Goal: Task Accomplishment & Management: Use online tool/utility

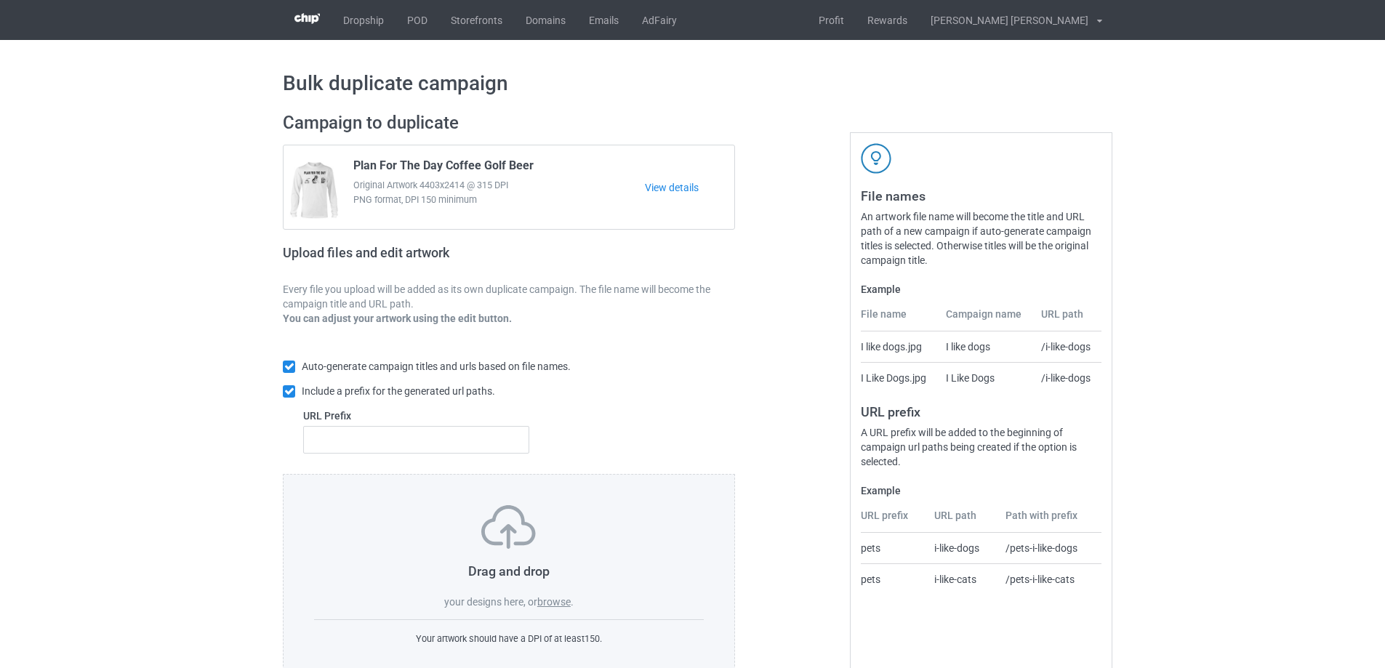
click at [560, 601] on label "browse" at bounding box center [553, 602] width 33 height 12
click at [0, 0] on input "browse" at bounding box center [0, 0] width 0 height 0
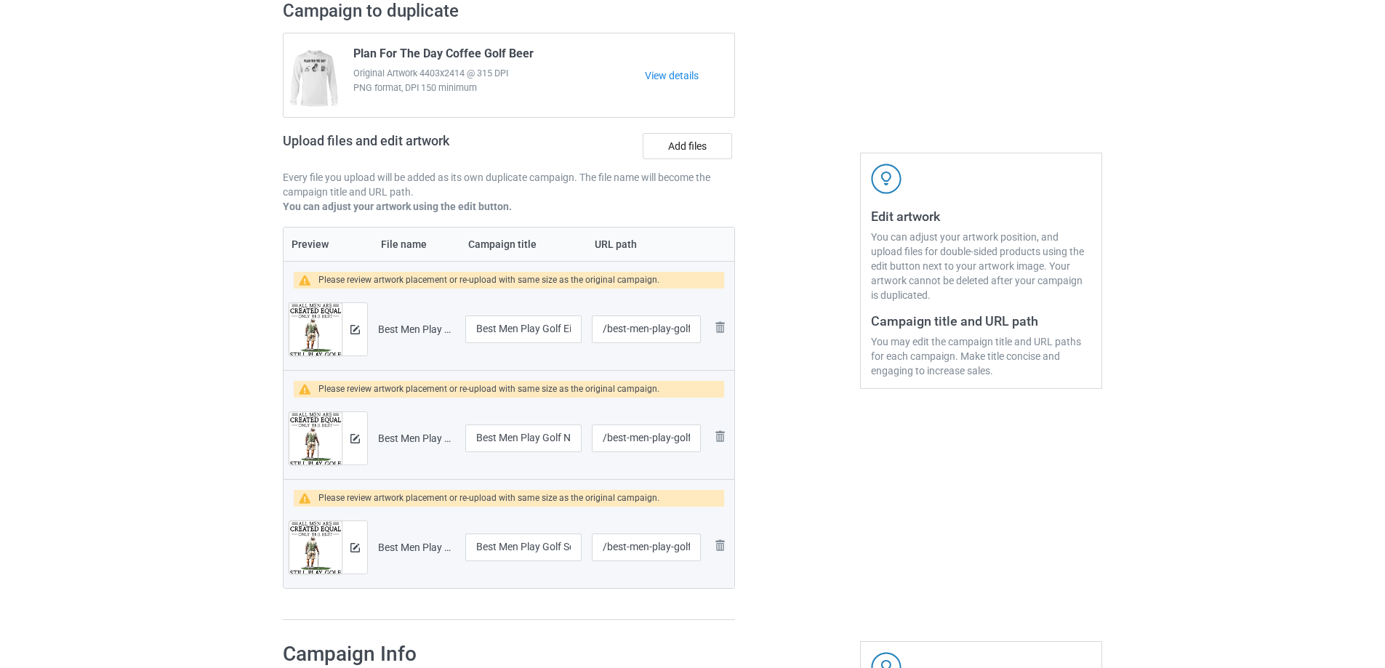
scroll to position [291, 0]
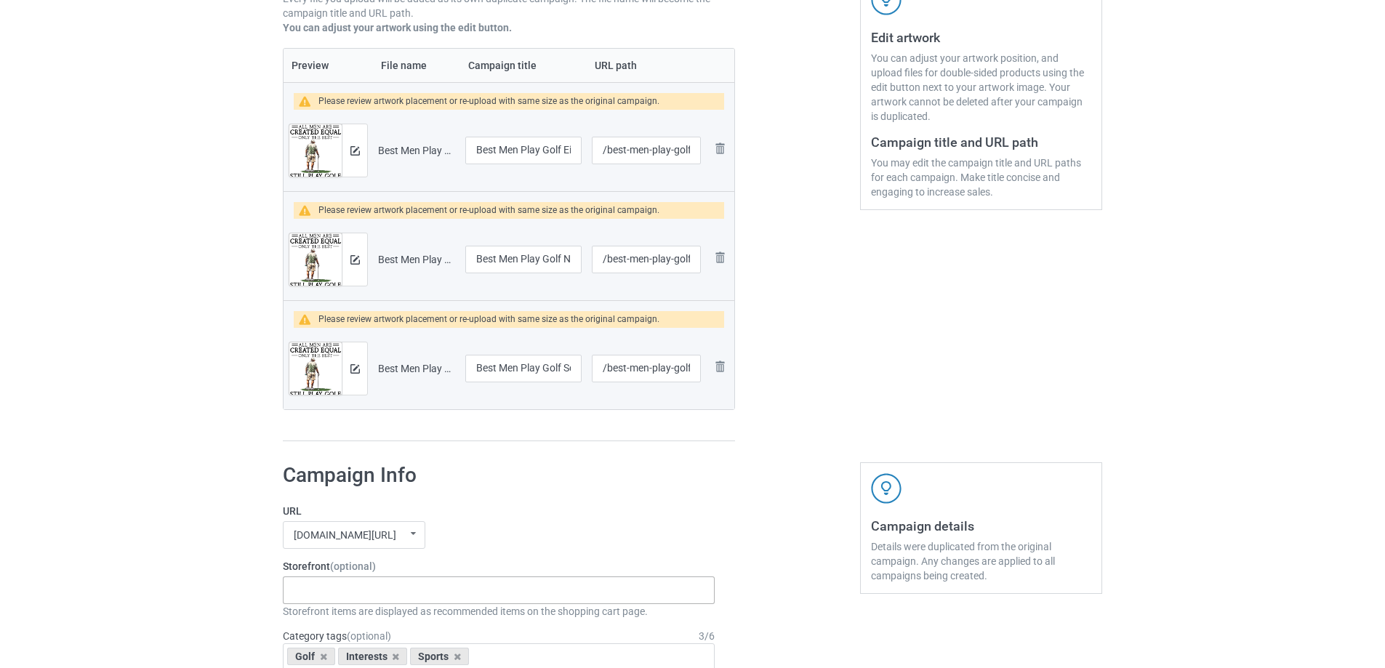
click at [337, 590] on div "Gifts For Bikers No Hobby [DATE] Hide And Seek World Champion Sasquatch I Love …" at bounding box center [499, 590] width 432 height 28
type input "golf"
click at [339, 624] on div "I Love Golf" at bounding box center [498, 616] width 430 height 27
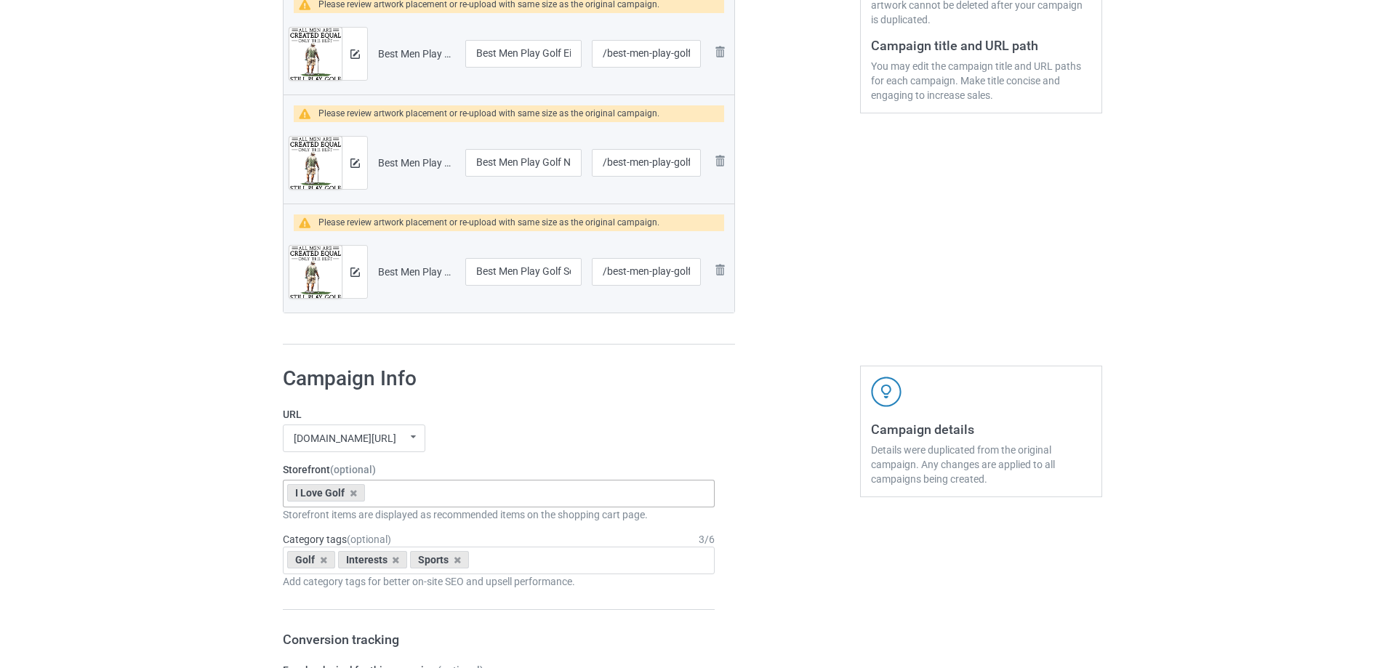
scroll to position [581, 0]
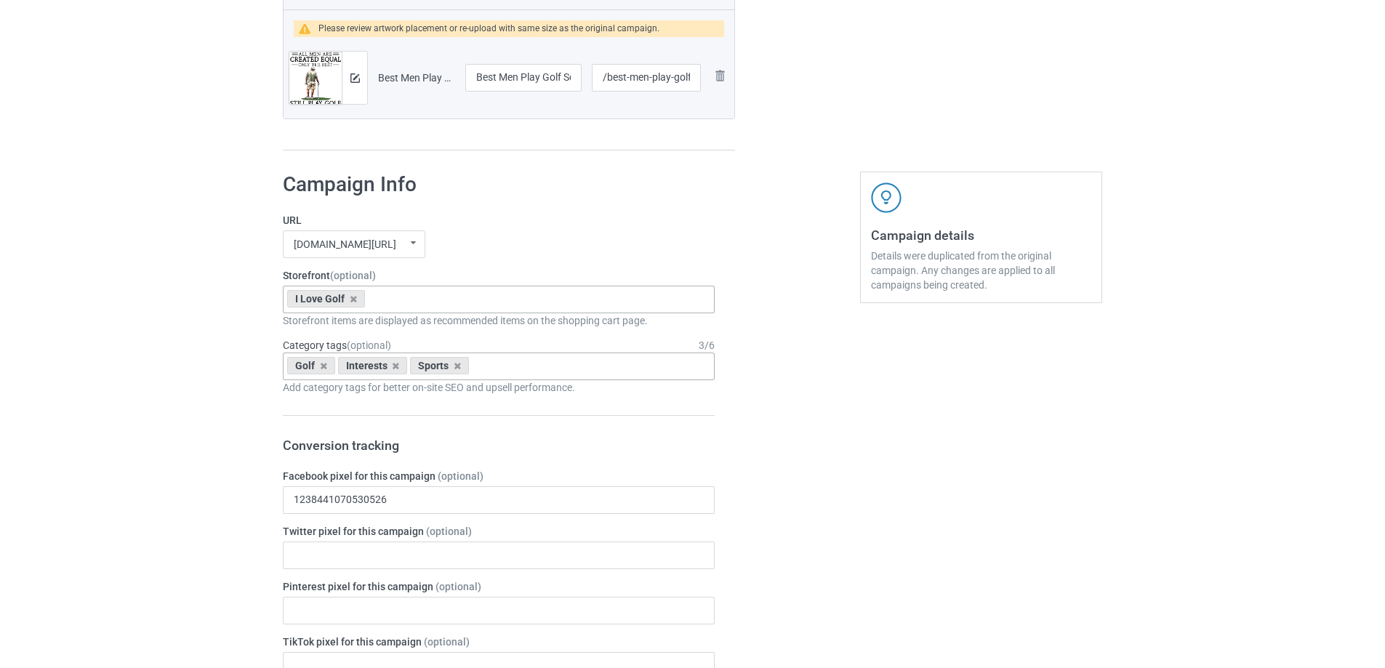
click at [489, 372] on input "text" at bounding box center [484, 366] width 23 height 12
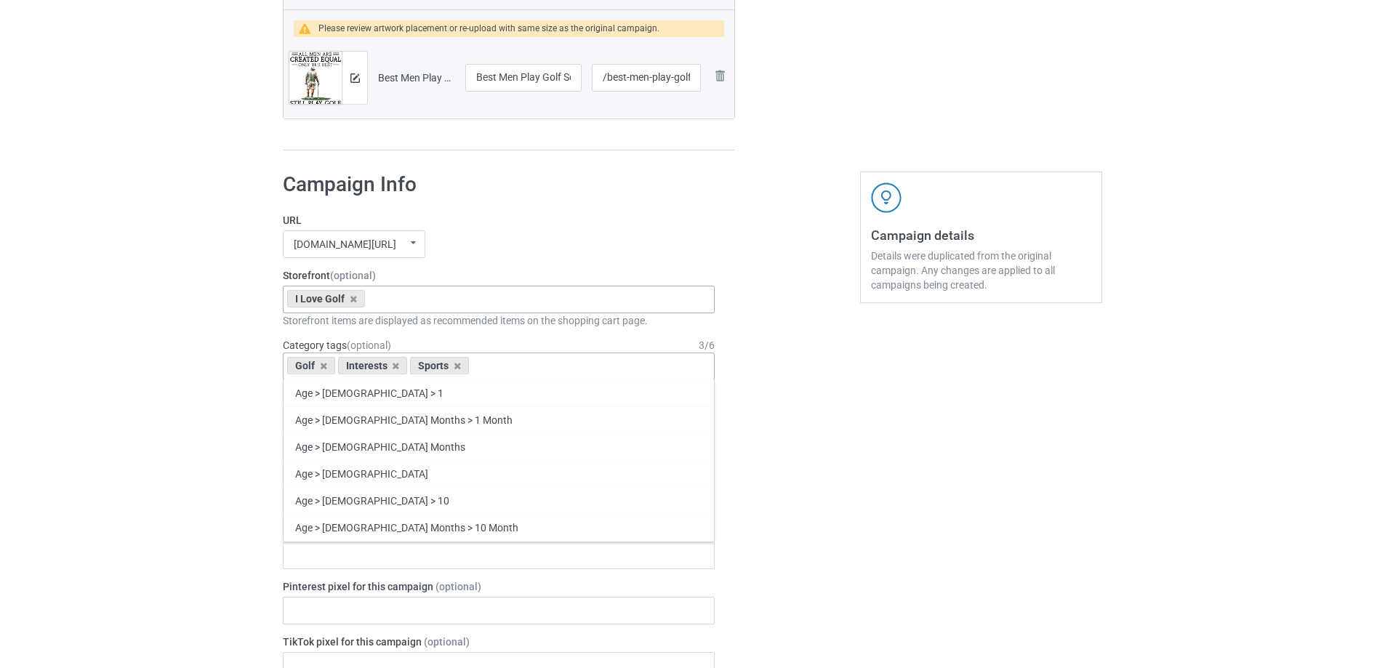
type input "a"
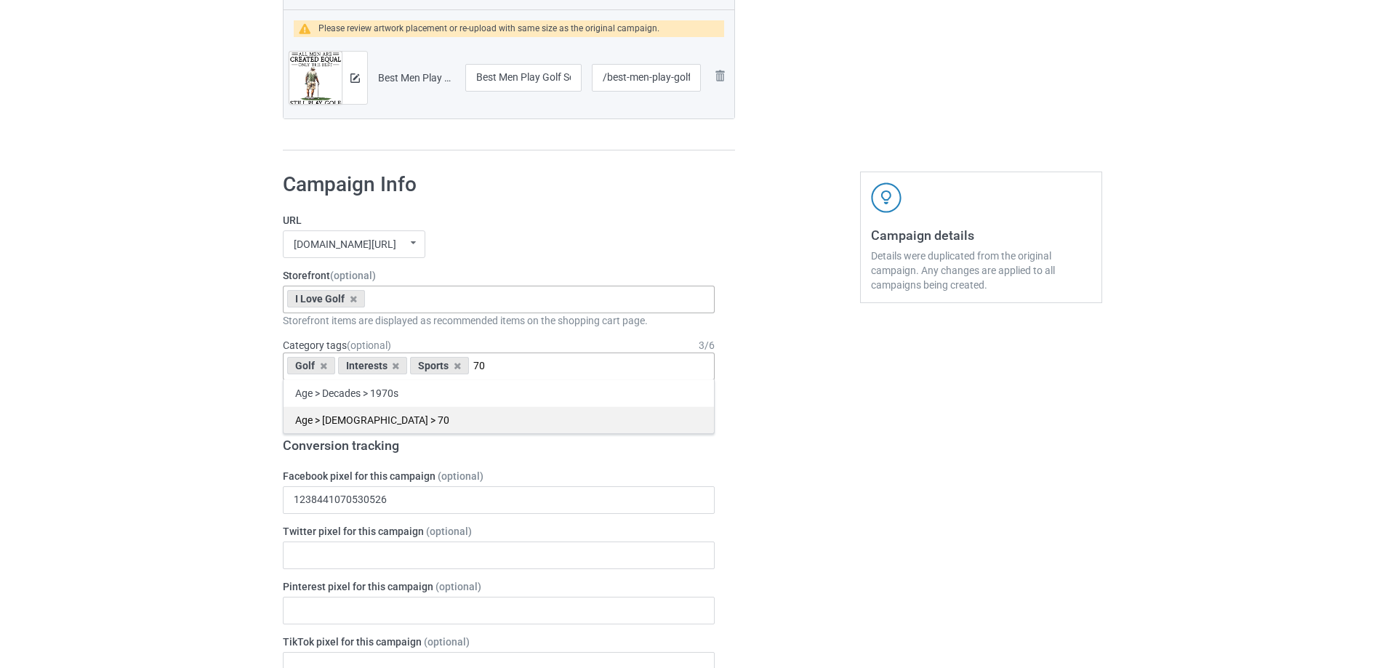
type input "70"
drag, startPoint x: 421, startPoint y: 421, endPoint x: 762, endPoint y: 456, distance: 343.4
click at [420, 422] on div "Age > [DEMOGRAPHIC_DATA] > 70" at bounding box center [498, 419] width 430 height 27
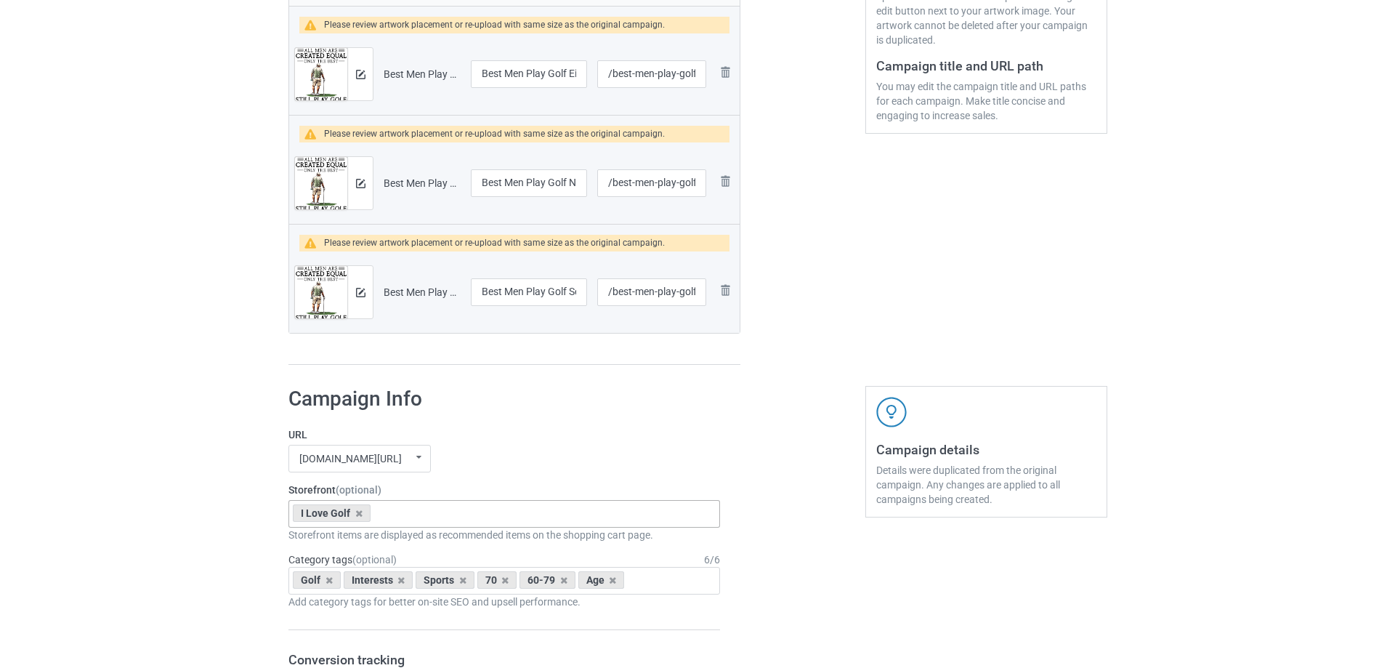
scroll to position [218, 0]
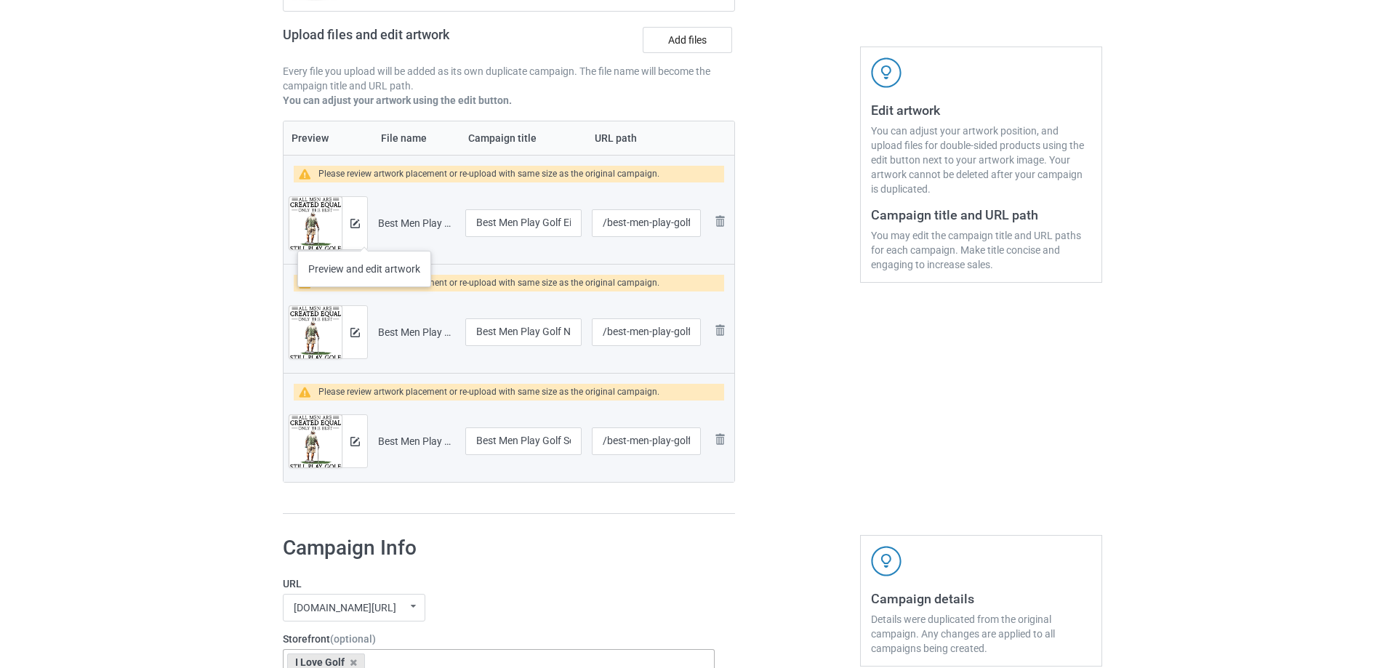
click at [363, 235] on div at bounding box center [354, 223] width 25 height 52
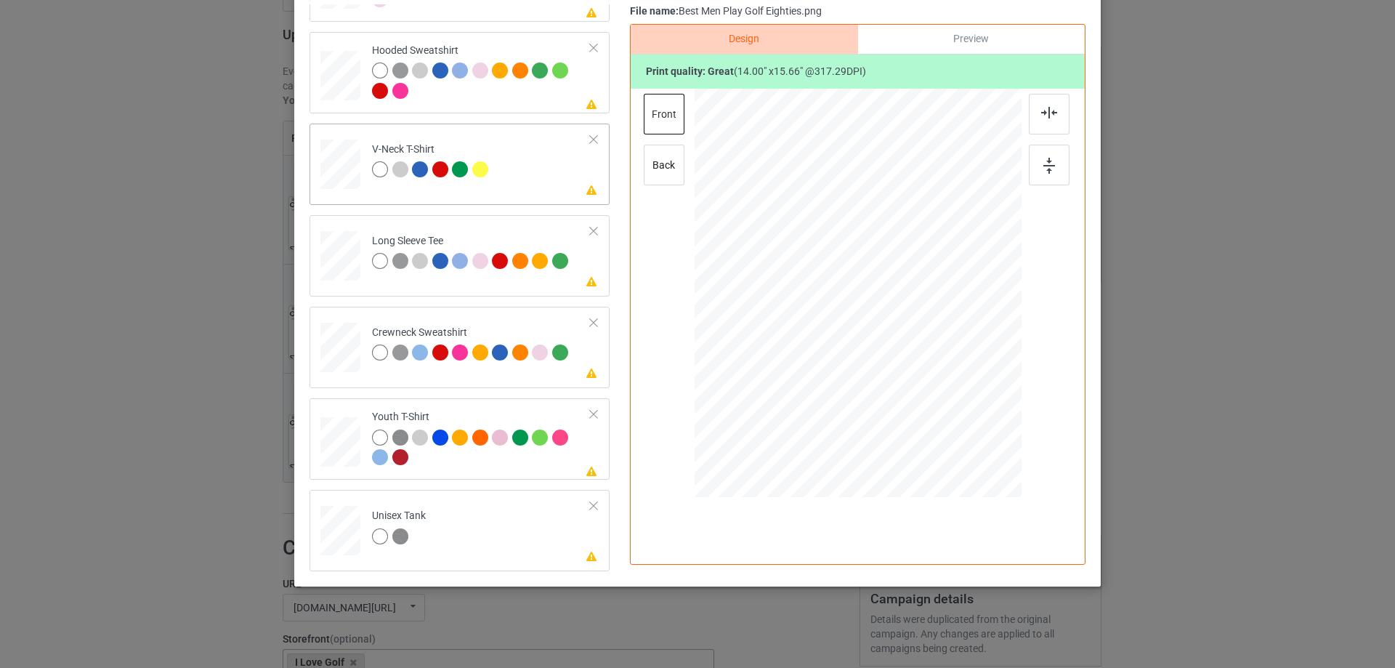
scroll to position [0, 0]
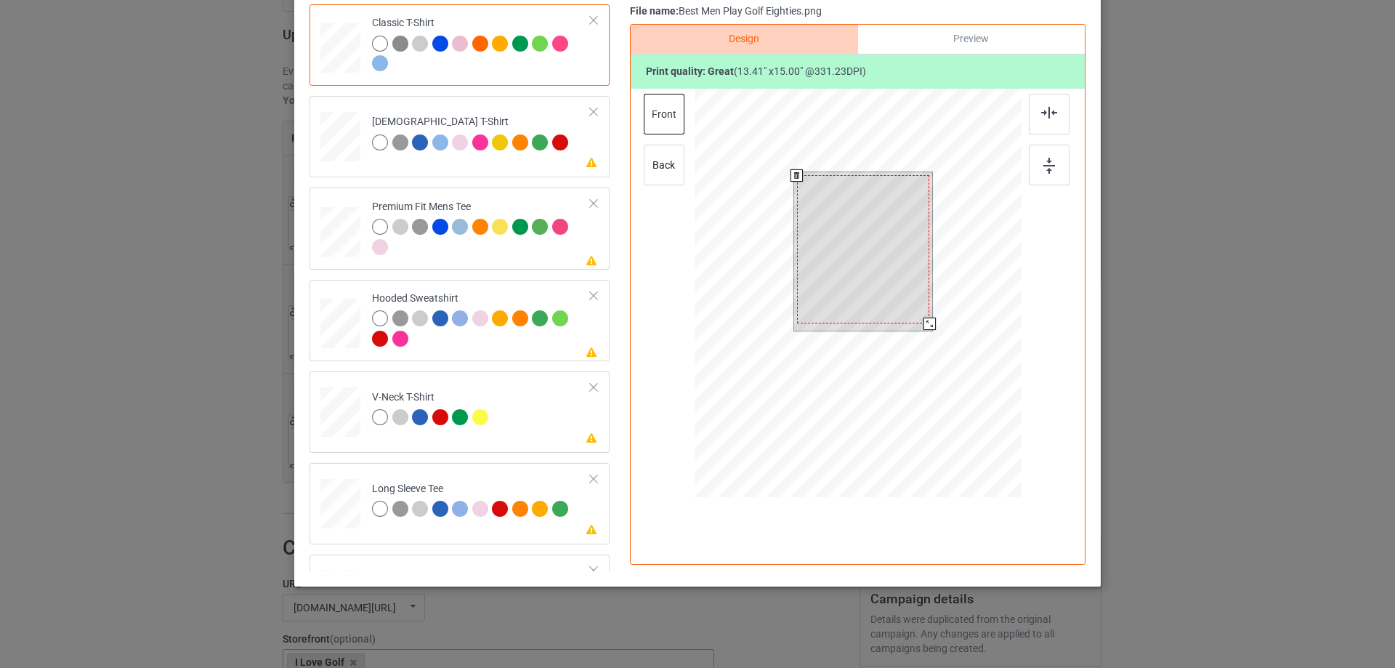
click at [924, 325] on div at bounding box center [930, 324] width 12 height 12
drag, startPoint x: 881, startPoint y: 294, endPoint x: 881, endPoint y: 282, distance: 12.4
click at [881, 282] on div at bounding box center [863, 246] width 132 height 148
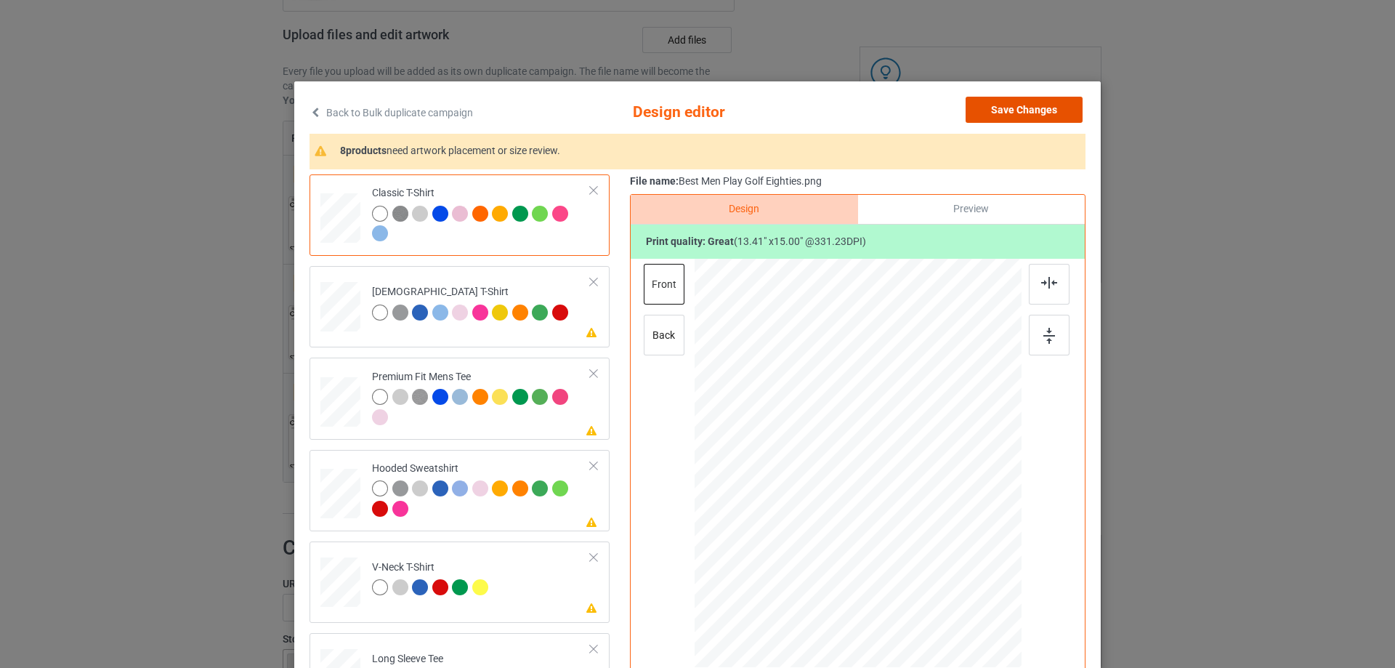
click at [1028, 118] on button "Save Changes" at bounding box center [1024, 110] width 117 height 26
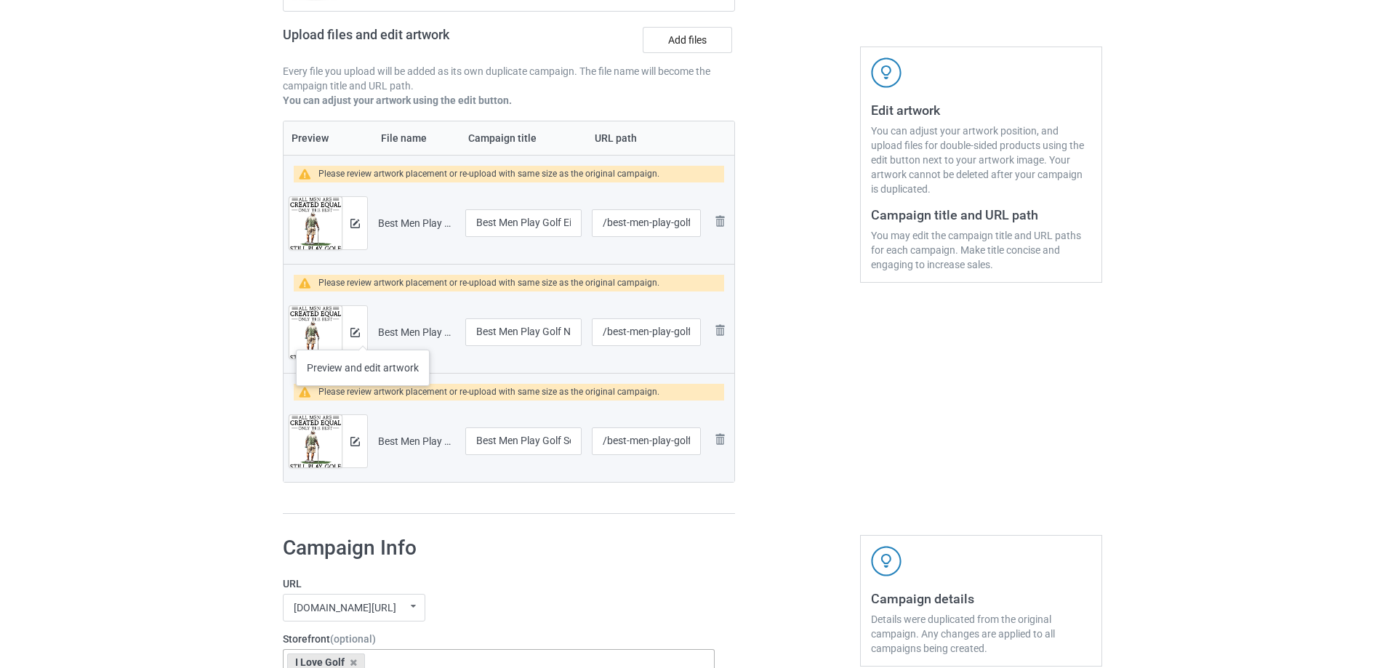
click at [362, 336] on div at bounding box center [354, 332] width 25 height 52
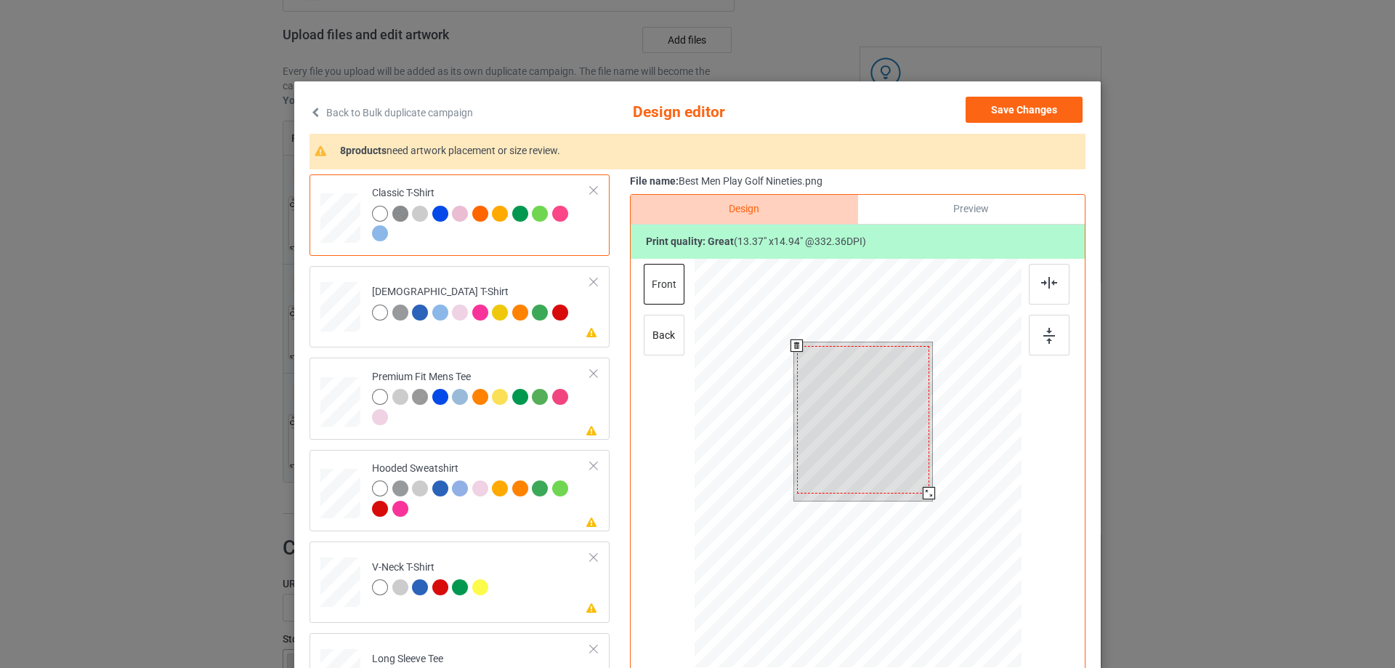
click at [924, 496] on div at bounding box center [929, 493] width 12 height 12
drag, startPoint x: 876, startPoint y: 469, endPoint x: 882, endPoint y: 440, distance: 28.9
click at [882, 440] on div at bounding box center [863, 420] width 132 height 148
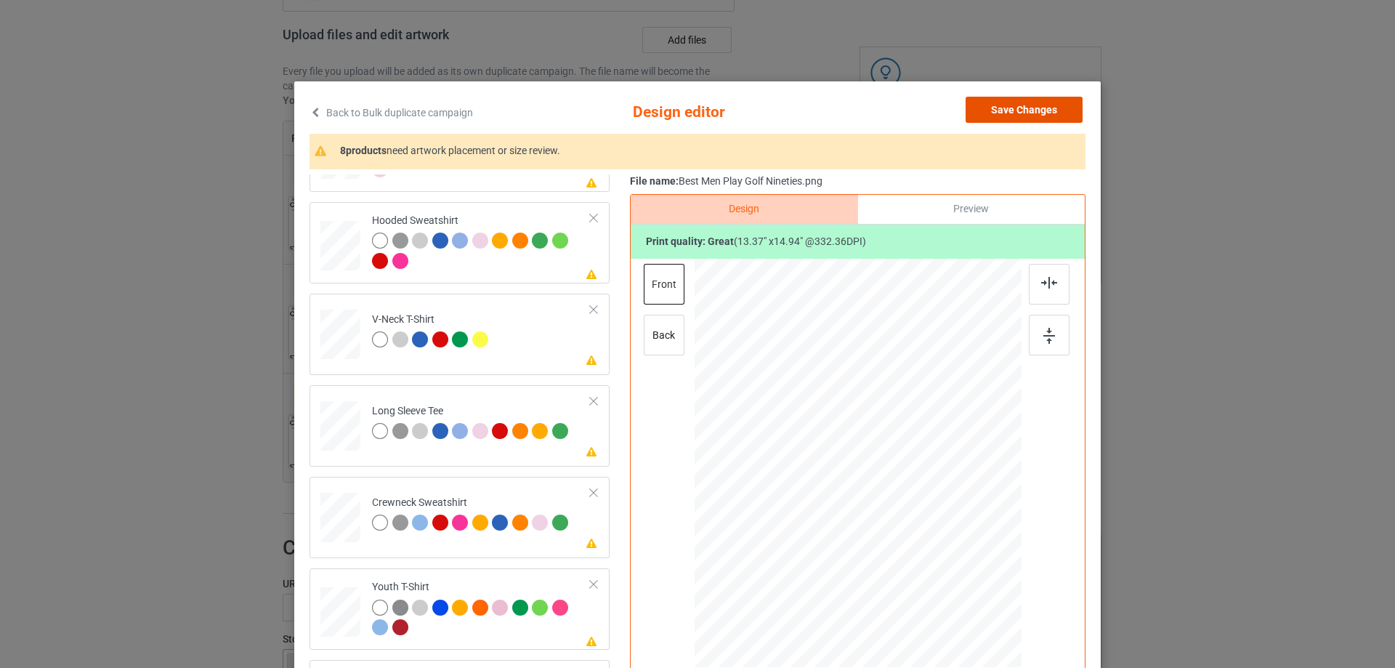
click at [1023, 114] on button "Save Changes" at bounding box center [1024, 110] width 117 height 26
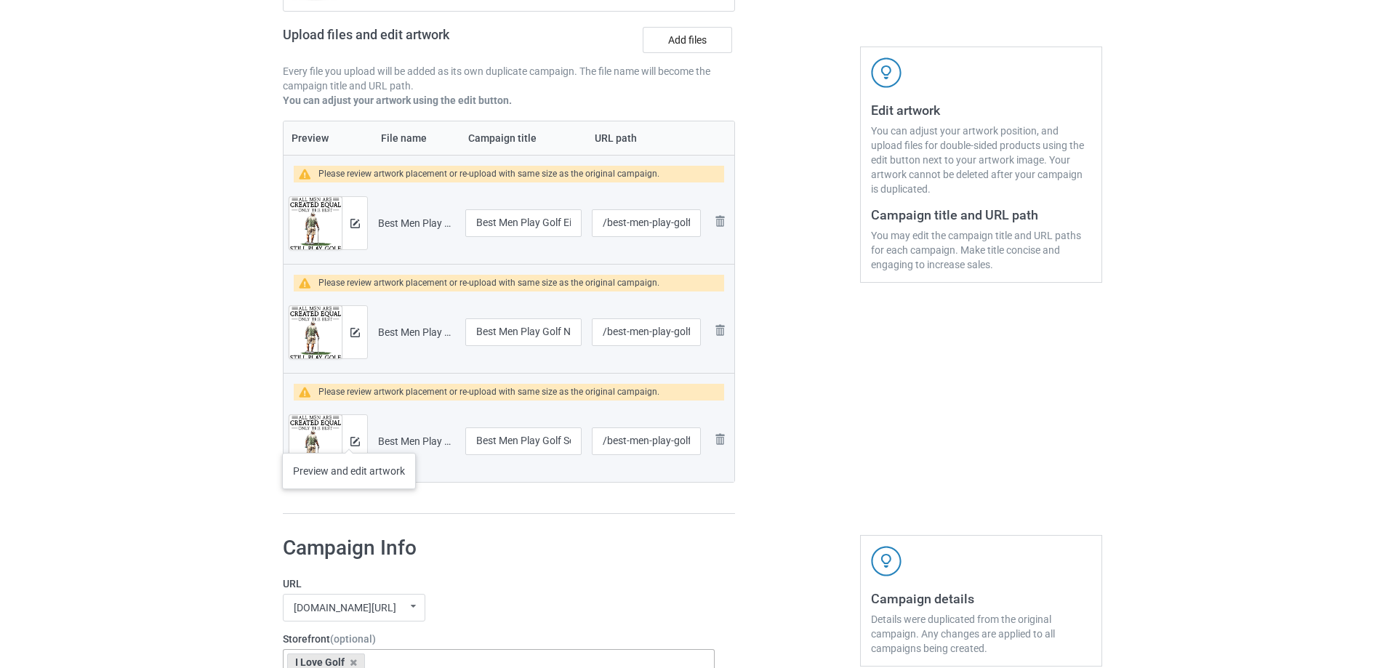
click at [349, 438] on div at bounding box center [354, 441] width 25 height 52
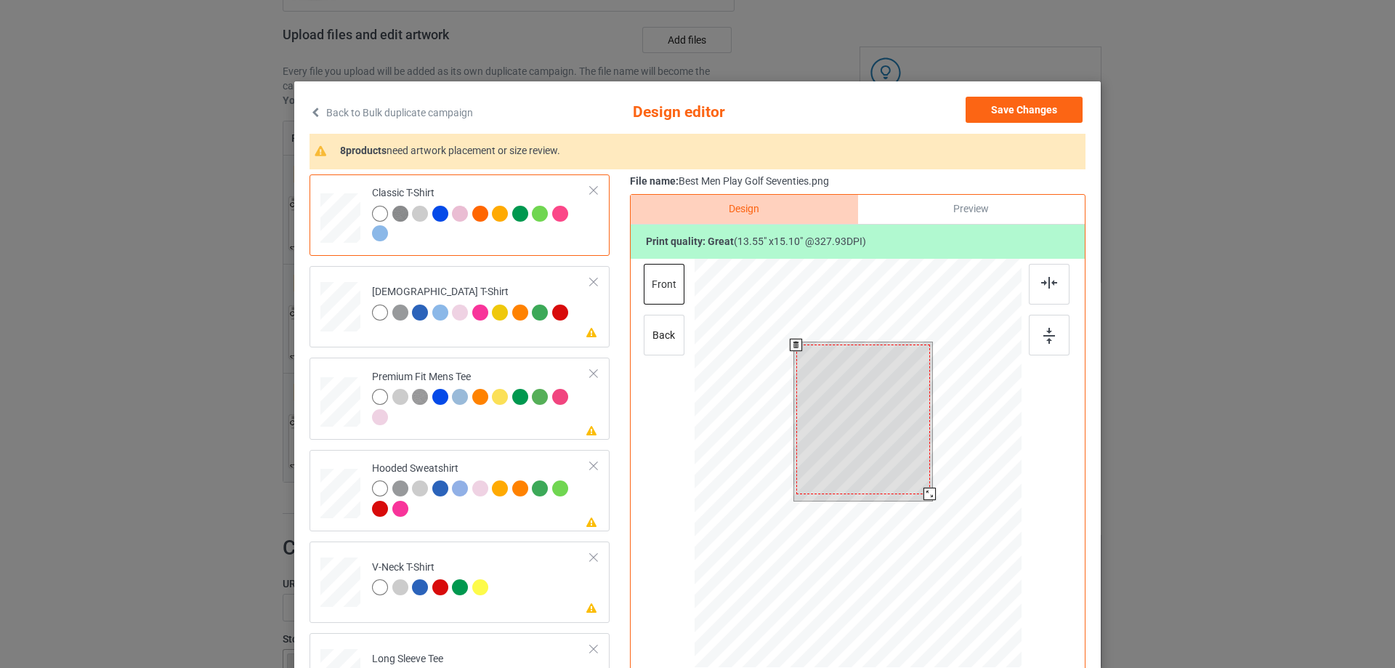
click at [924, 498] on div at bounding box center [930, 494] width 12 height 12
click at [894, 442] on div at bounding box center [864, 416] width 134 height 149
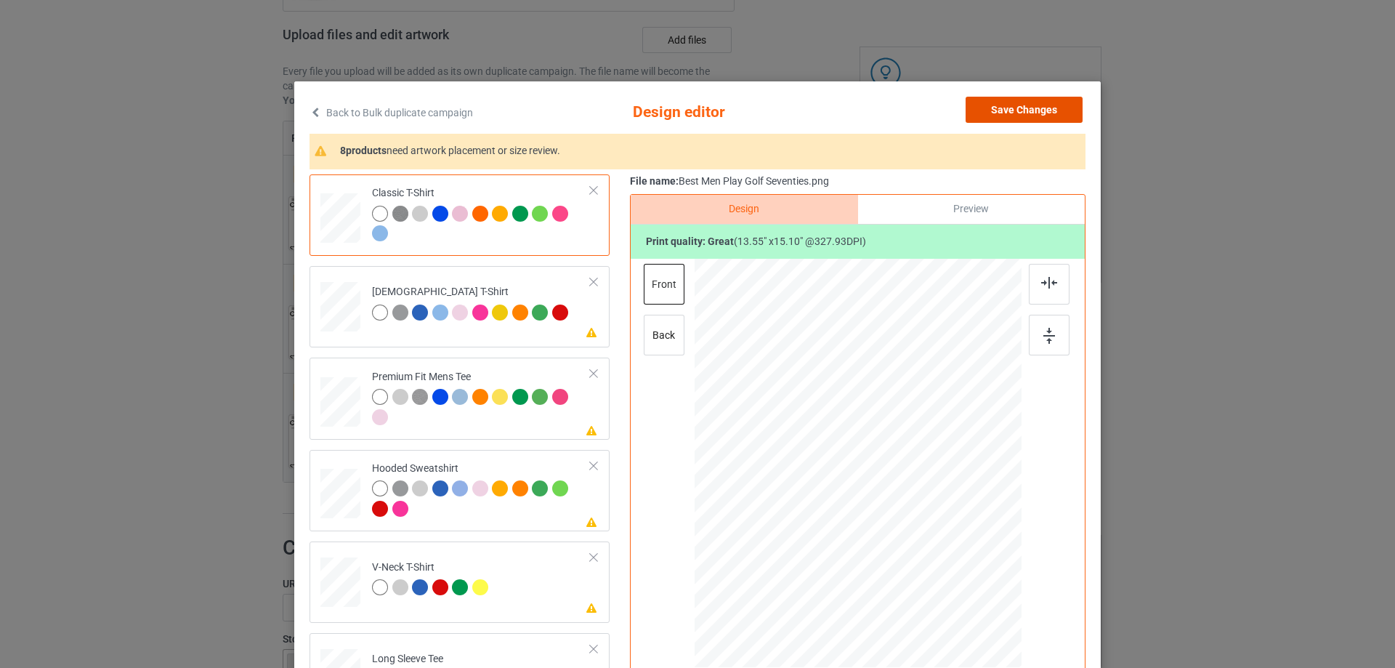
click at [1029, 104] on button "Save Changes" at bounding box center [1024, 110] width 117 height 26
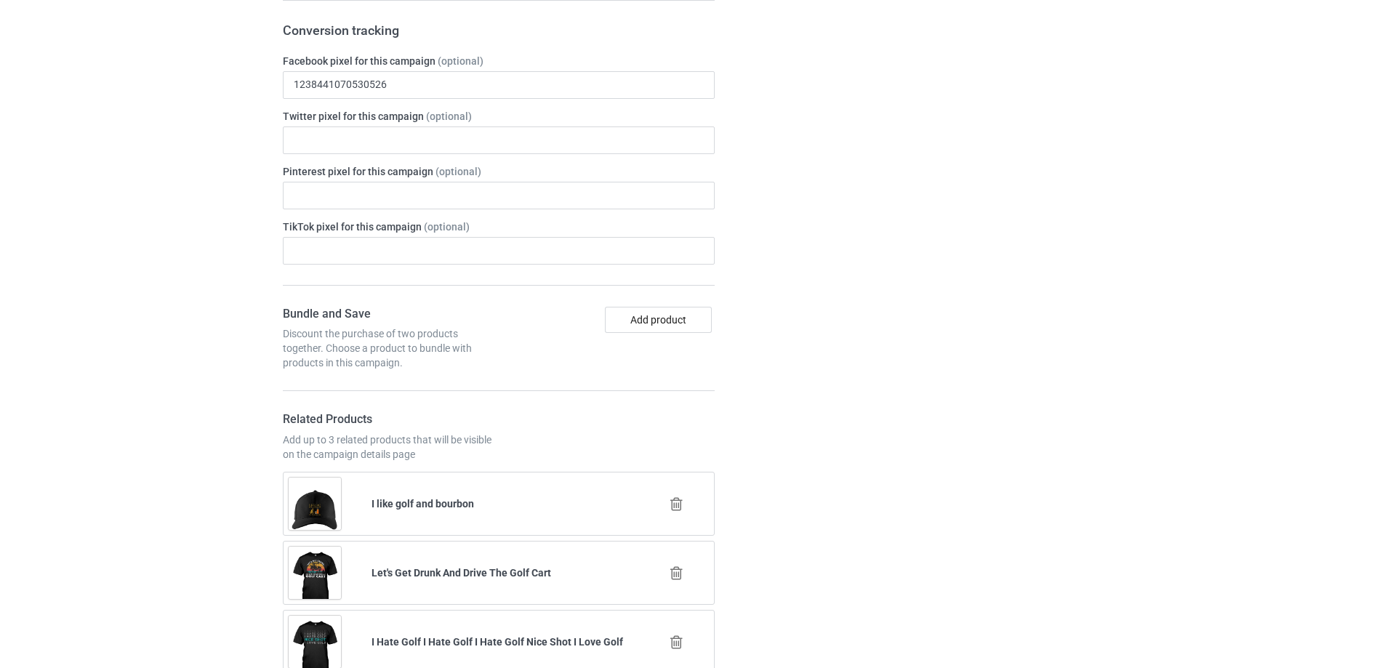
scroll to position [654, 0]
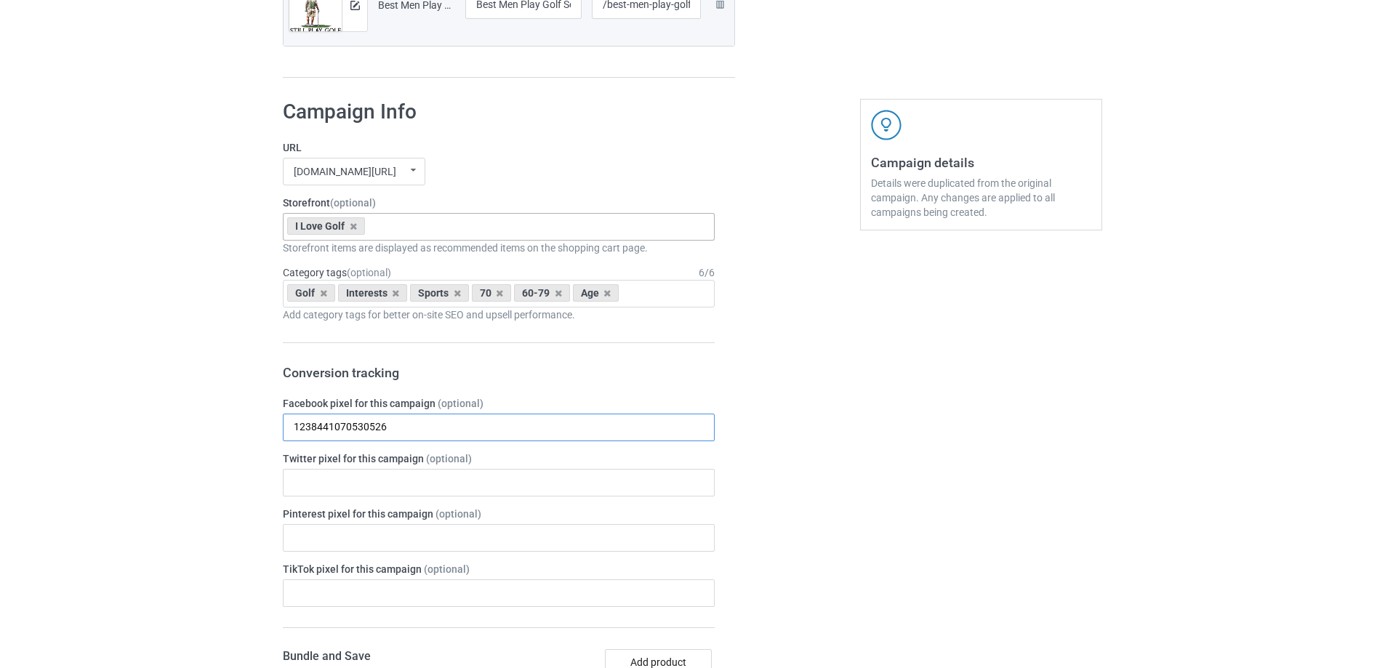
drag, startPoint x: 396, startPoint y: 432, endPoint x: 110, endPoint y: 427, distance: 286.4
paste input "[CREDIT_CARD_NUMBER]"
type input "[CREDIT_CARD_NUMBER]"
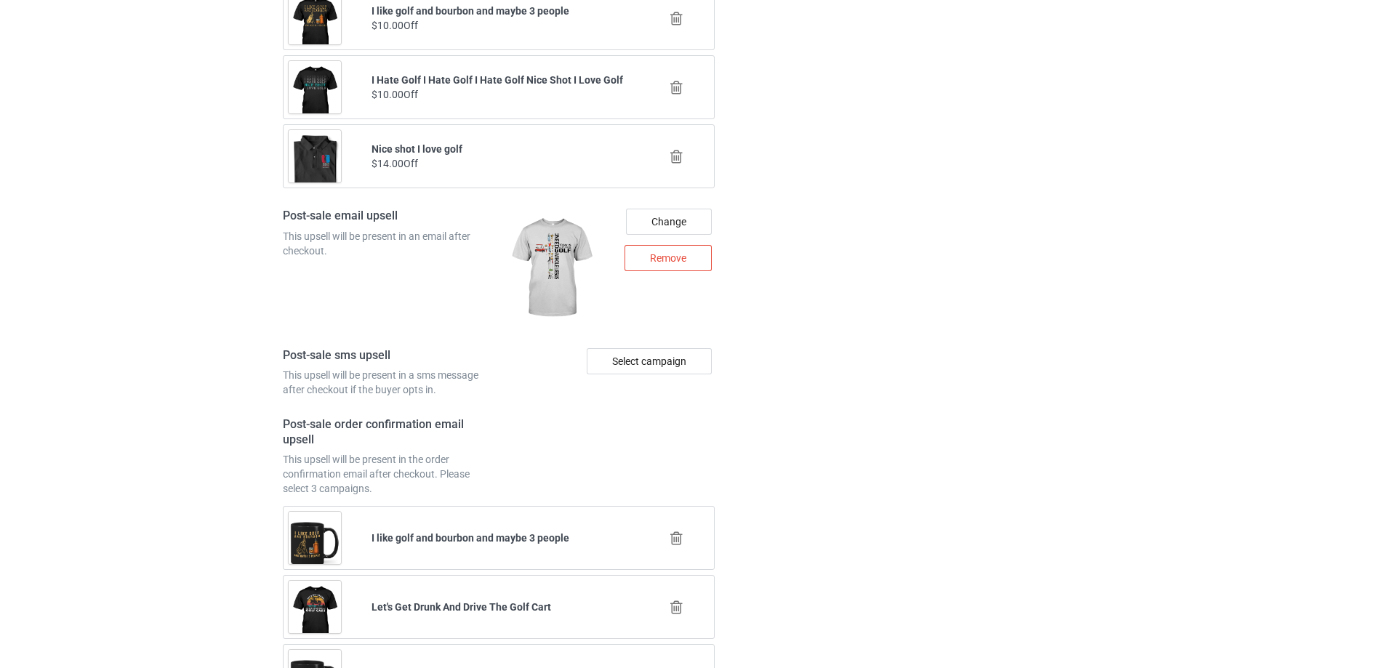
scroll to position [2205, 0]
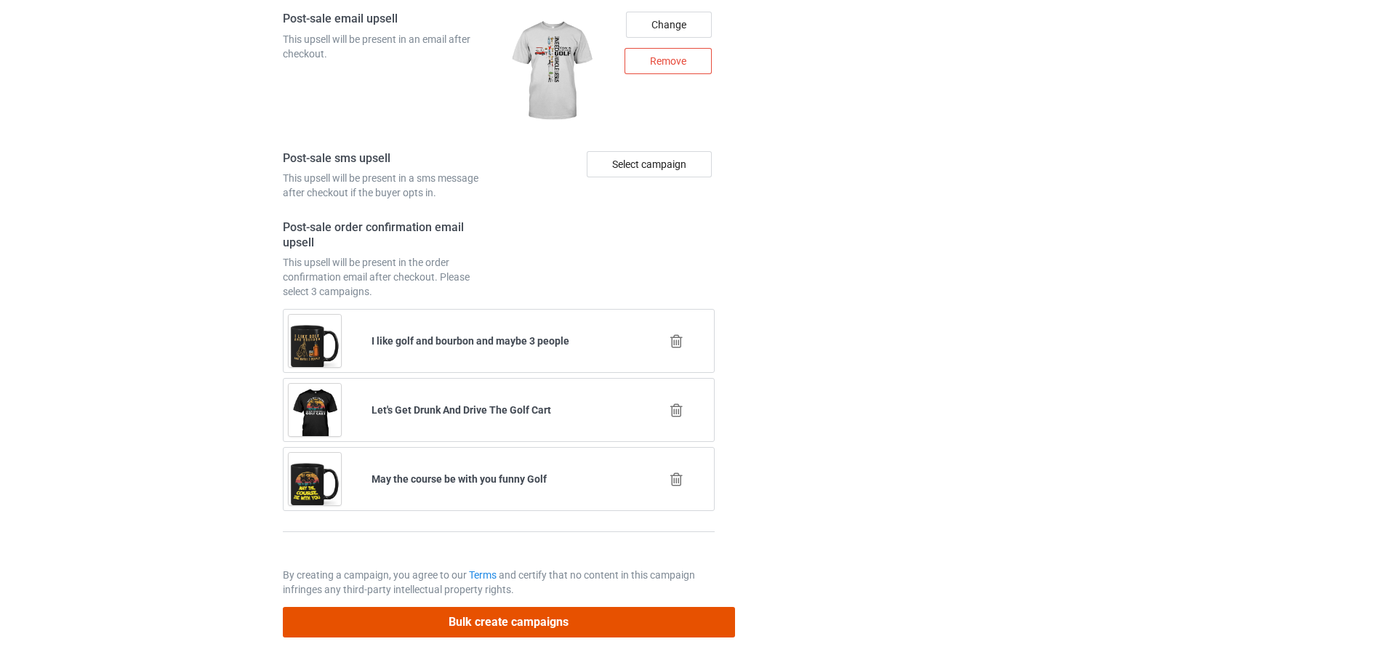
click at [463, 629] on button "Bulk create campaigns" at bounding box center [509, 622] width 452 height 30
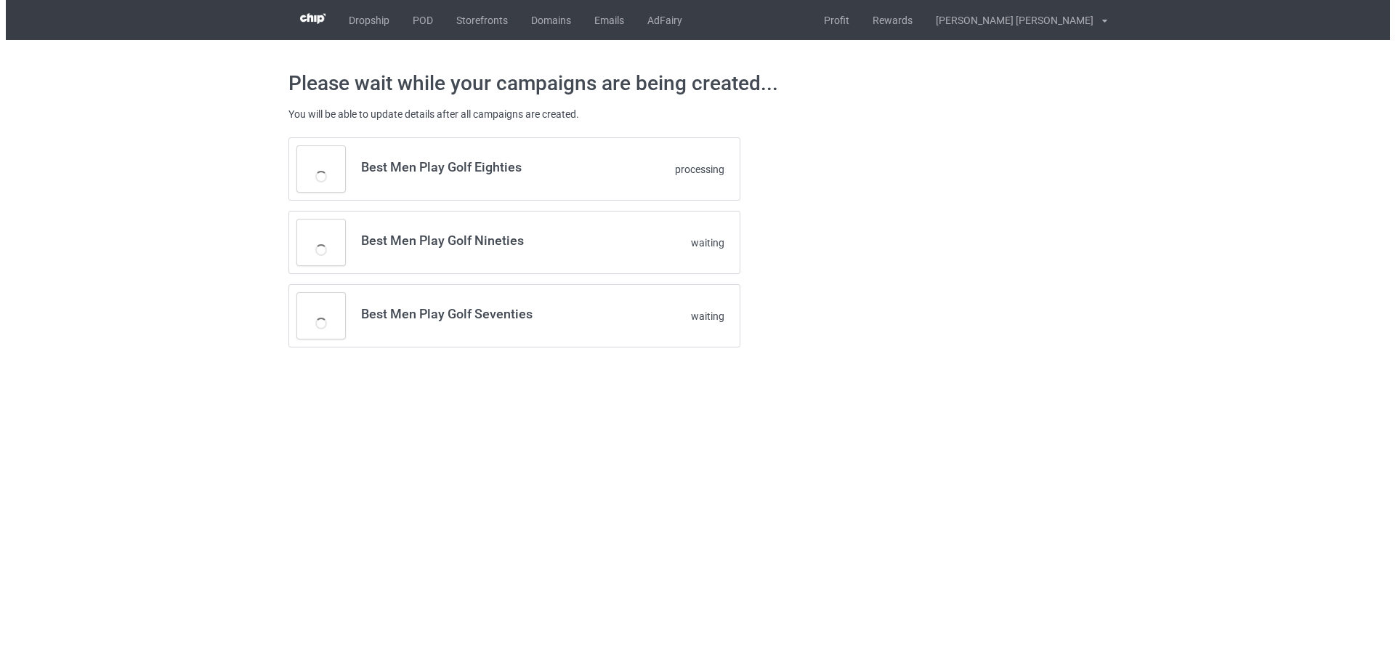
scroll to position [0, 0]
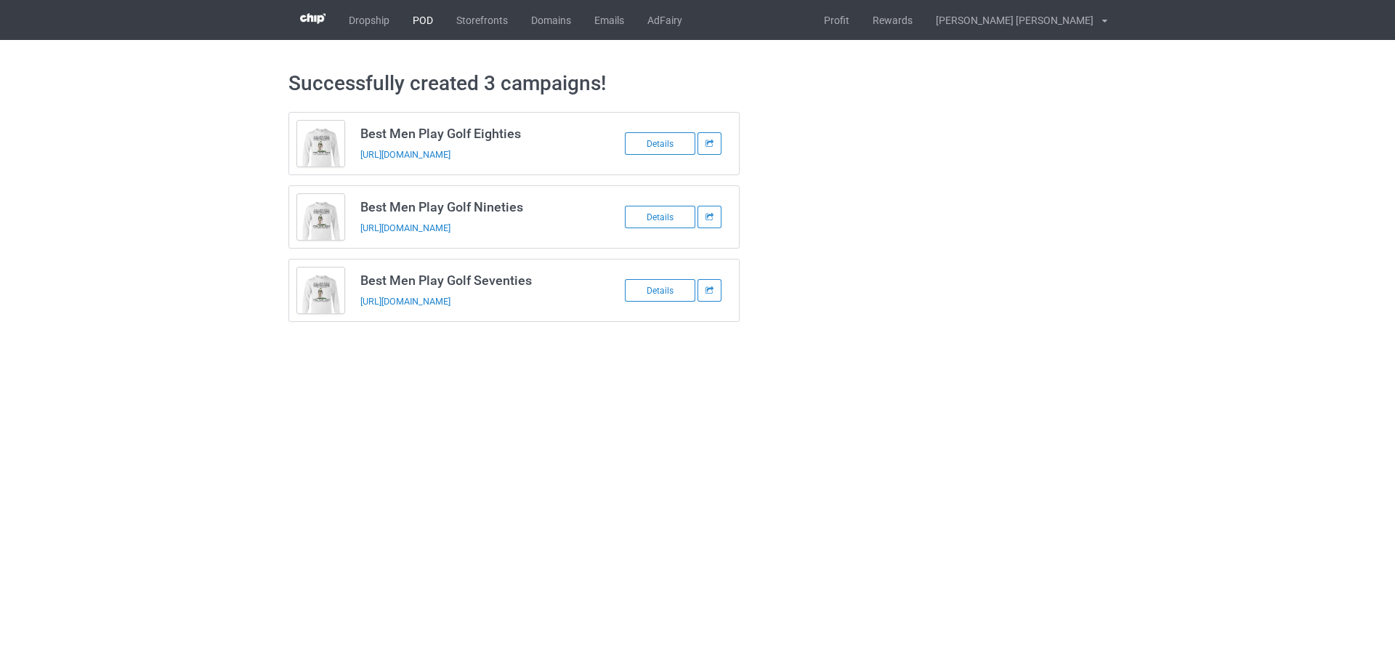
click at [432, 21] on link "POD" at bounding box center [423, 20] width 44 height 40
